Goal: Task Accomplishment & Management: Use online tool/utility

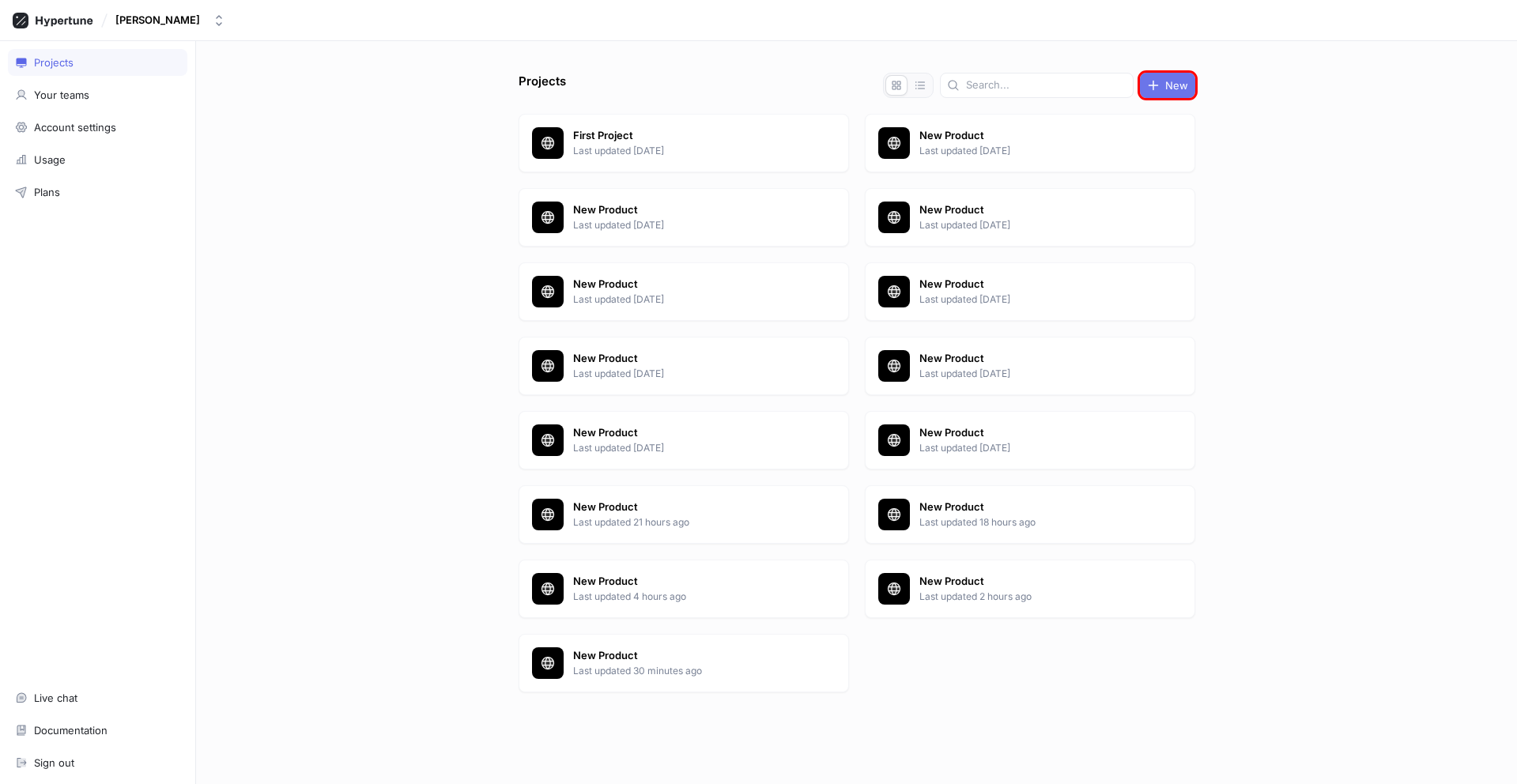
click at [1167, 85] on span "New" at bounding box center [1176, 85] width 23 height 10
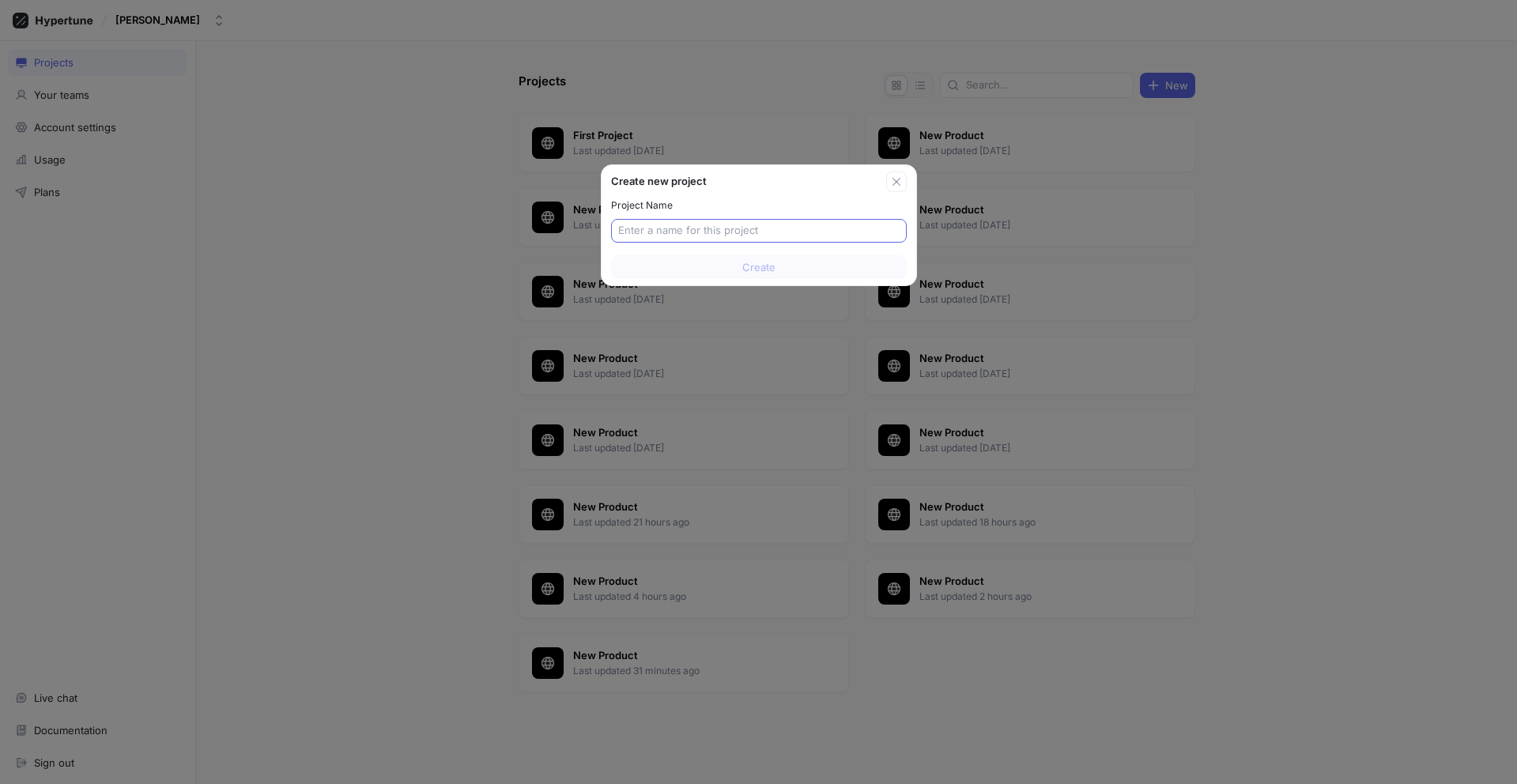
click at [758, 231] on input "text" at bounding box center [759, 230] width 282 height 16
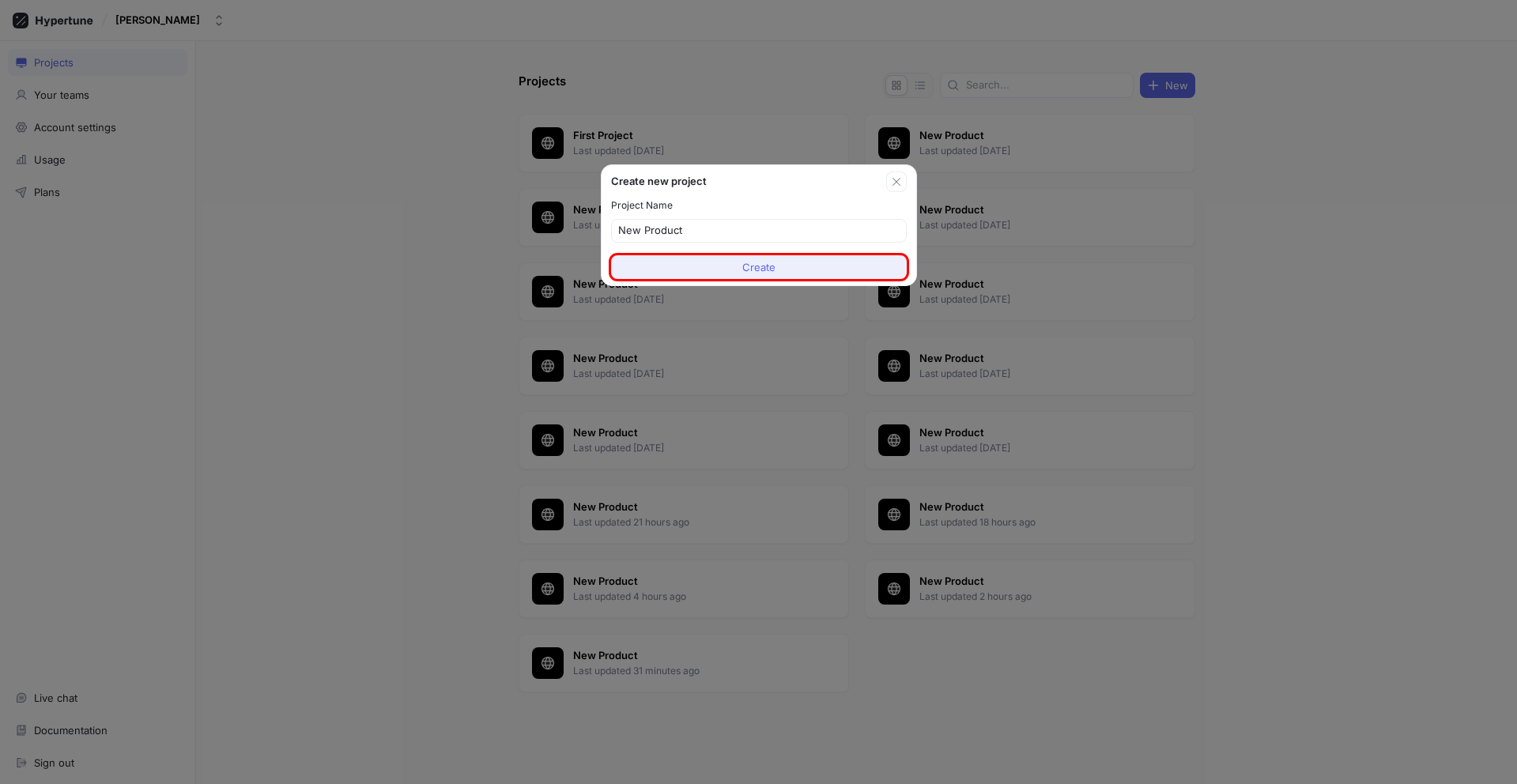
type input "New Product"
click at [758, 267] on span "Create" at bounding box center [759, 268] width 34 height 10
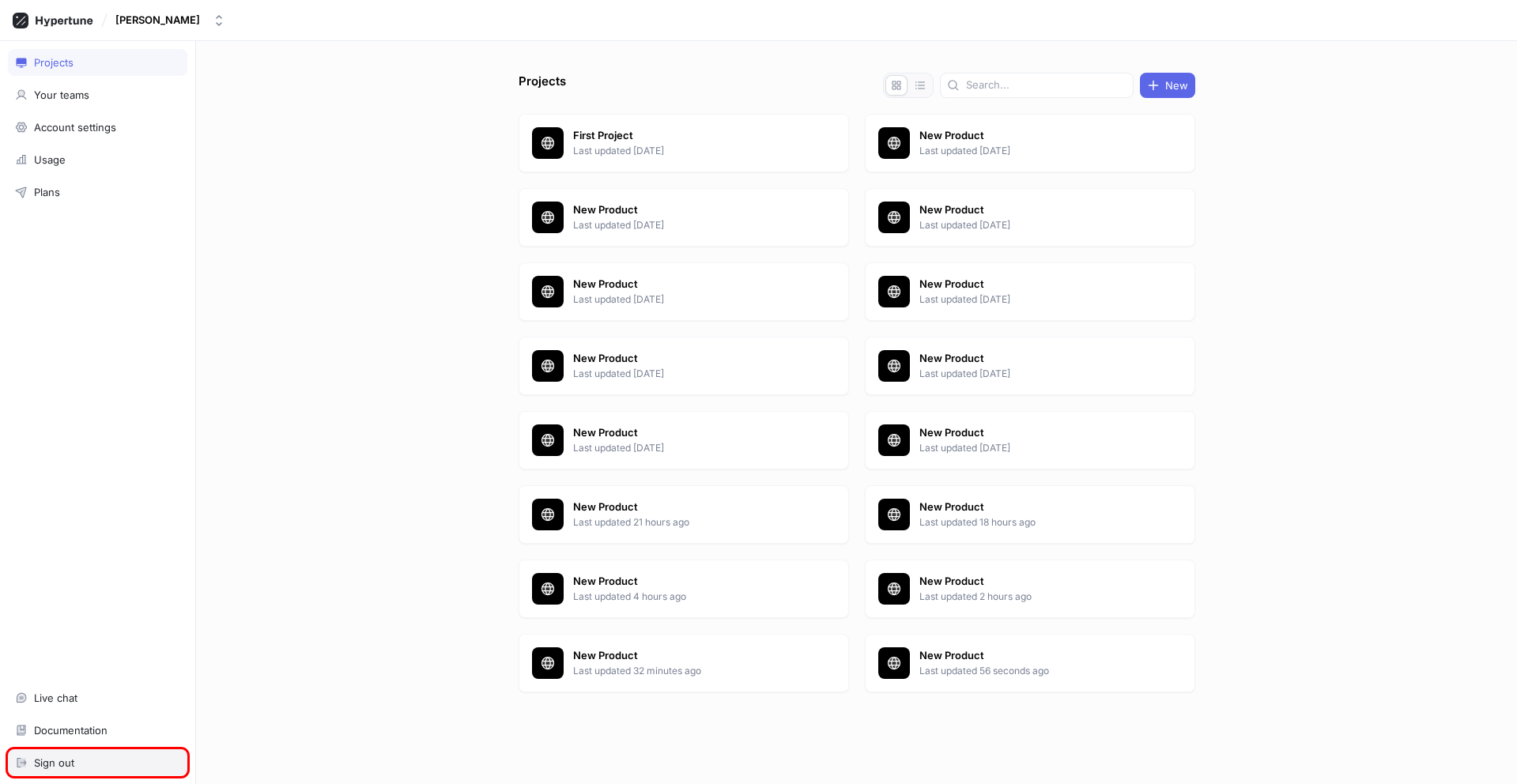
click at [97, 763] on div "Sign out" at bounding box center [97, 762] width 165 height 12
